Goal: Check status: Check status

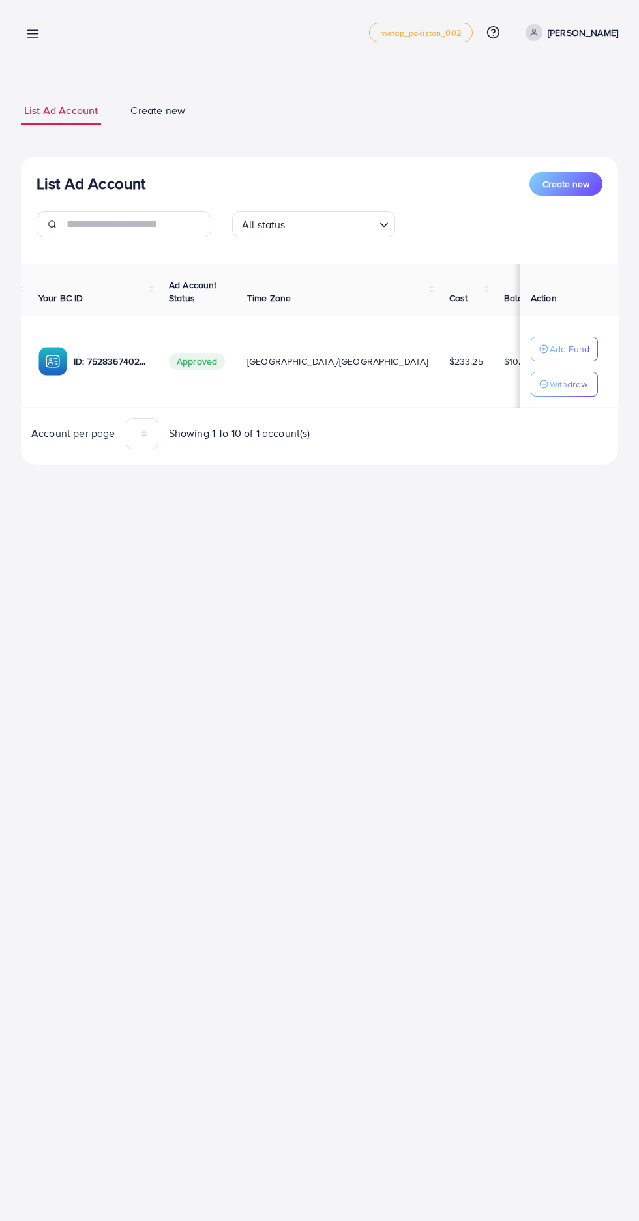
scroll to position [0, 129]
